Goal: Communication & Community: Ask a question

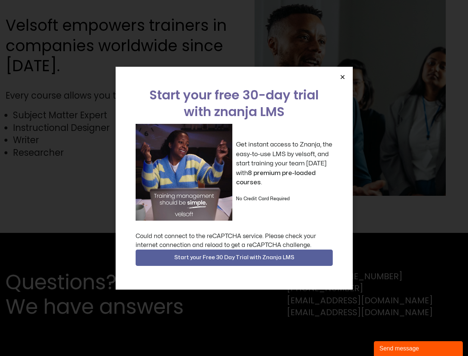
click at [234, 178] on div "Get instant access to Znanja, the easy-to-use LMS by velsoft, and start trainin…" at bounding box center [234, 172] width 197 height 97
click at [342, 77] on icon "Close" at bounding box center [343, 77] width 6 height 6
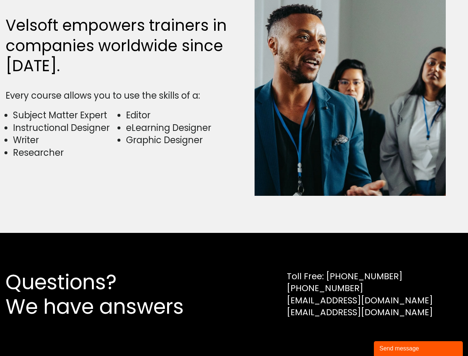
click at [234, 258] on div "Questions? We have answers Toll Free: [PHONE_NUMBER] [PHONE_NUMBER] [EMAIL_ADDR…" at bounding box center [234, 294] width 468 height 123
click at [418, 348] on div "Send message" at bounding box center [418, 348] width 78 height 9
